Goal: Check status

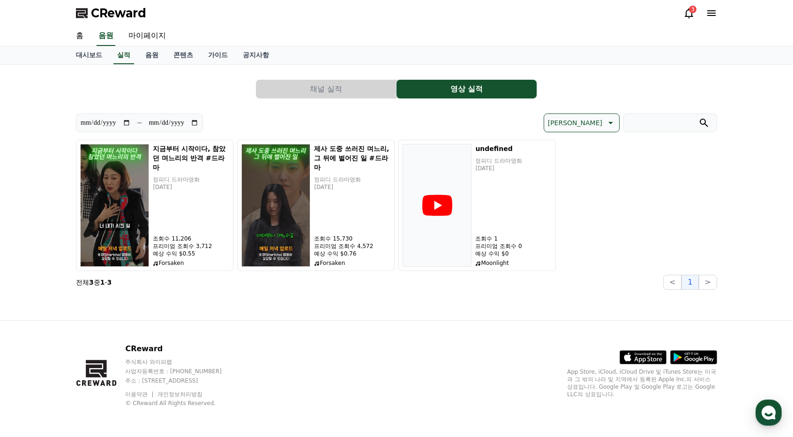
click at [271, 303] on div "**********" at bounding box center [396, 192] width 656 height 255
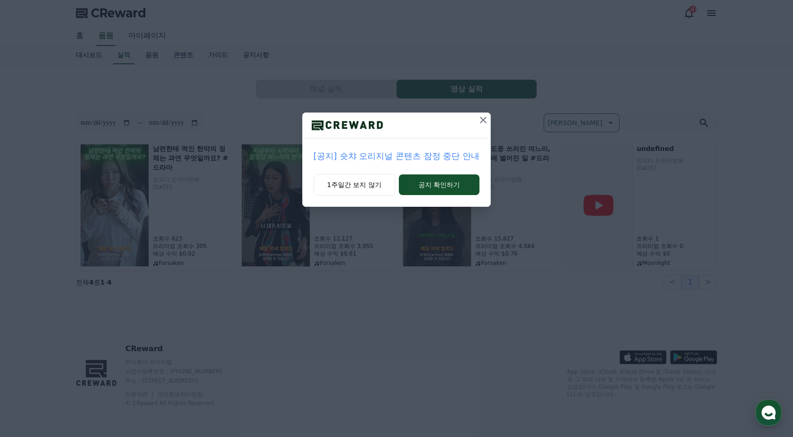
click at [487, 120] on icon at bounding box center [483, 119] width 11 height 11
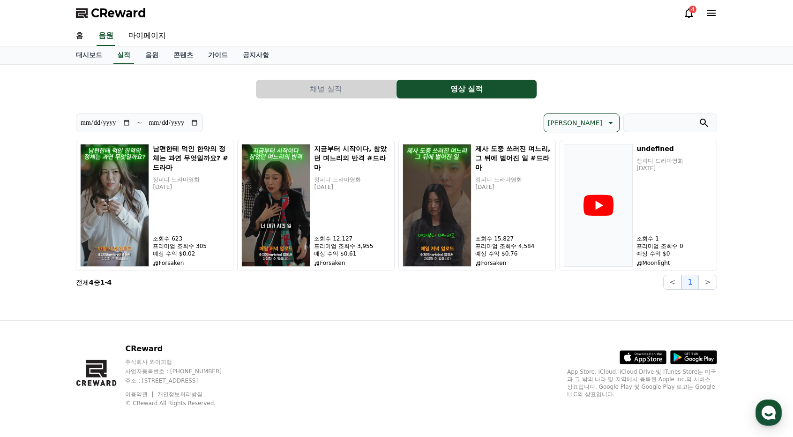
click at [220, 290] on div "**********" at bounding box center [396, 180] width 649 height 225
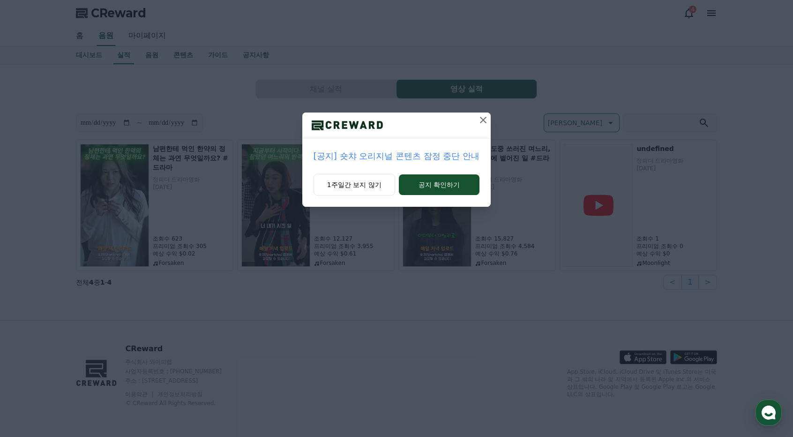
click at [483, 117] on icon at bounding box center [483, 119] width 11 height 11
